Goal: Task Accomplishment & Management: Manage account settings

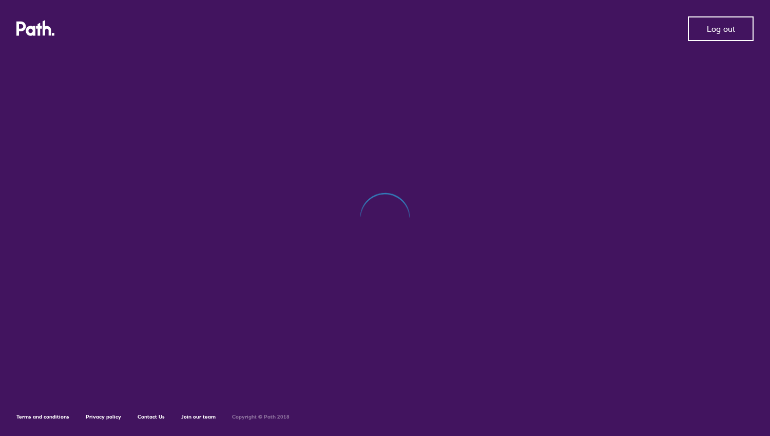
click at [709, 23] on button "Log out" at bounding box center [721, 28] width 66 height 25
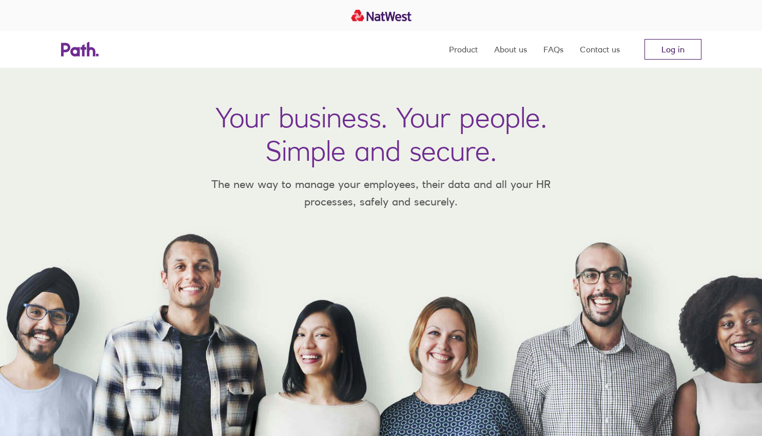
click at [683, 40] on link "Log in" at bounding box center [673, 49] width 57 height 21
